Goal: Task Accomplishment & Management: Manage account settings

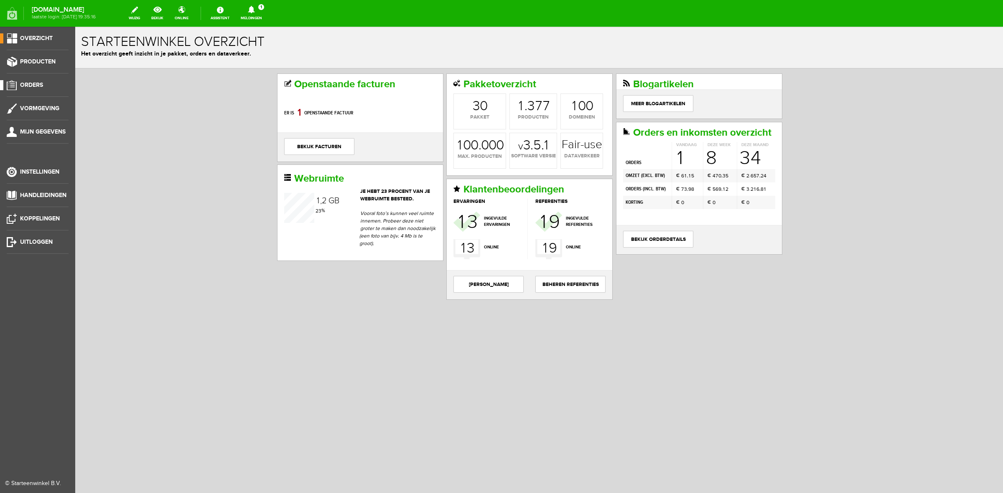
click at [30, 88] on span "Orders" at bounding box center [31, 84] width 23 height 7
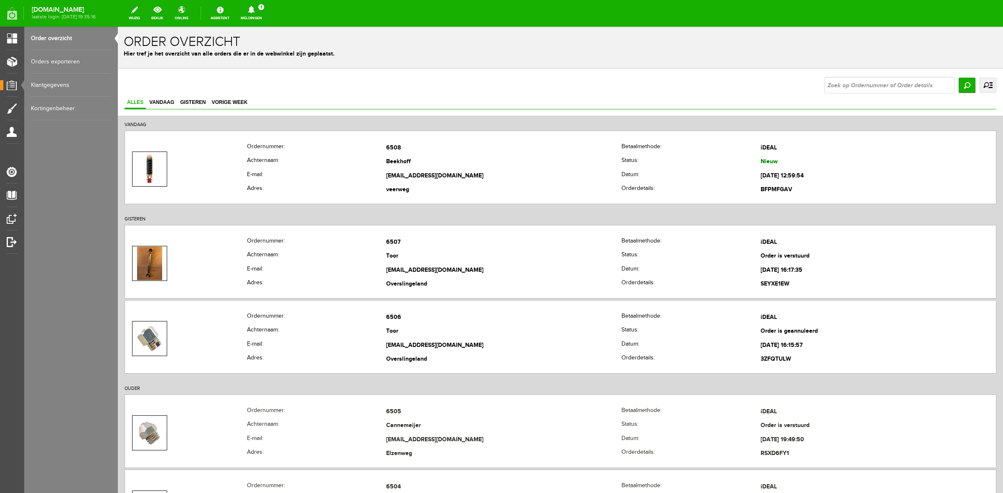
click at [264, 17] on link "Meldingen 1 Nieuwe orders Er is een nieuwe order( #6508 ) geplaatst door Wies v…" at bounding box center [251, 13] width 31 height 18
click at [264, 62] on link "Er is een nieuwe order( #6508 ) geplaatst door Wies van Beekhoff" at bounding box center [252, 61] width 82 height 34
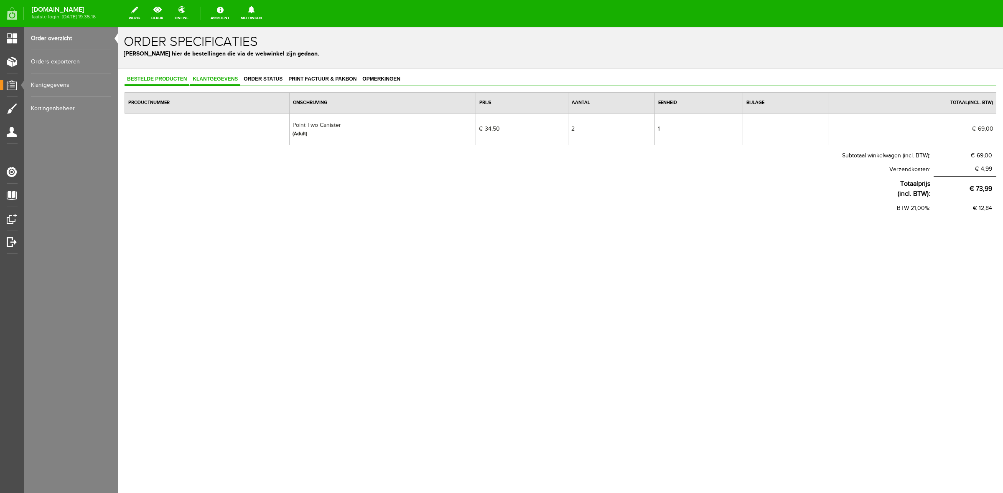
click at [231, 83] on link "Klantgegevens" at bounding box center [215, 80] width 50 height 12
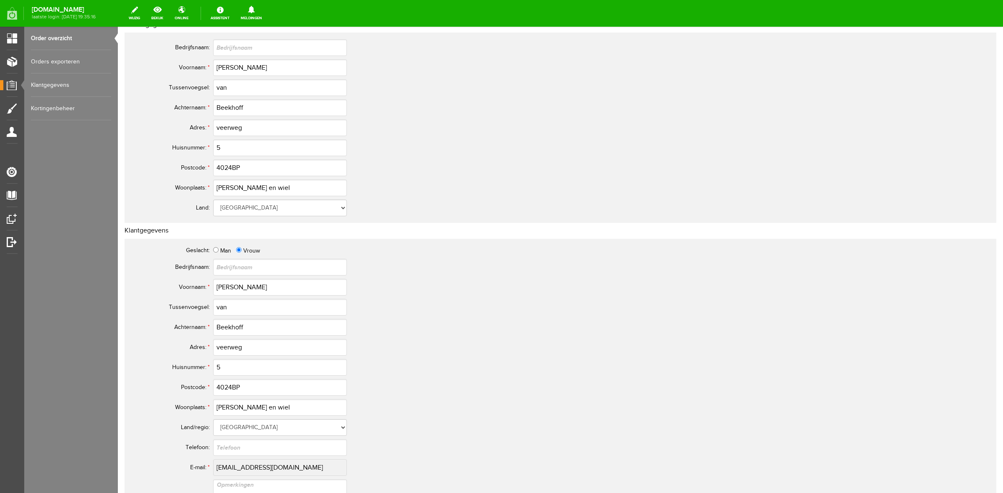
scroll to position [104, 0]
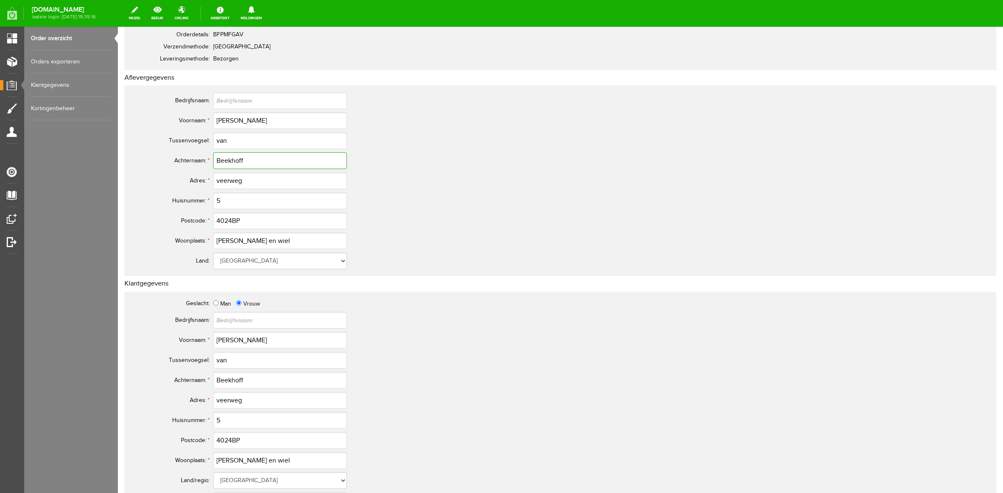
click at [240, 161] on input "Beekhoff" at bounding box center [280, 160] width 134 height 17
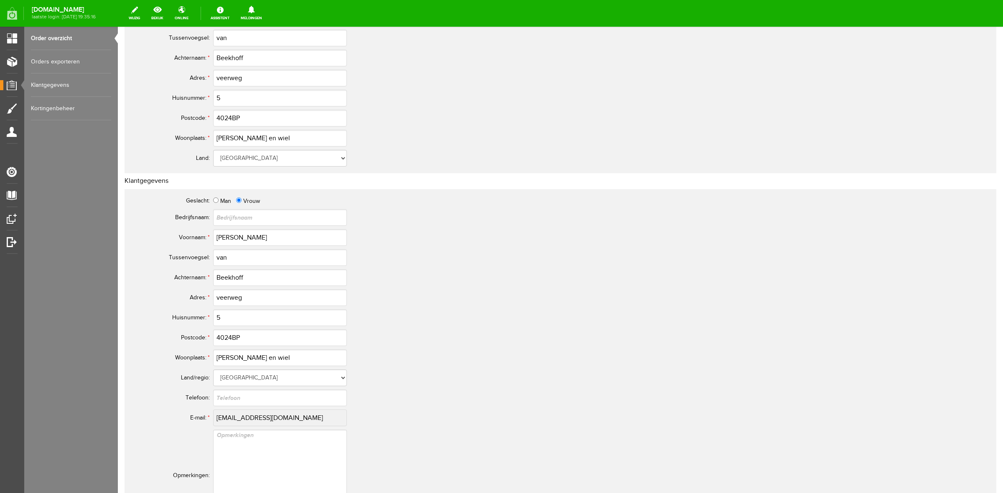
scroll to position [209, 0]
click at [221, 335] on input "4024BP" at bounding box center [280, 336] width 134 height 17
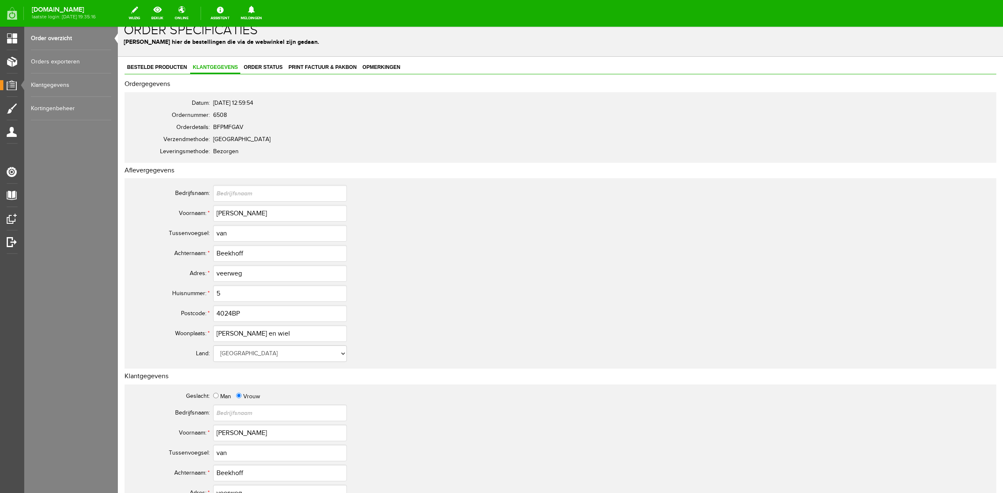
scroll to position [0, 0]
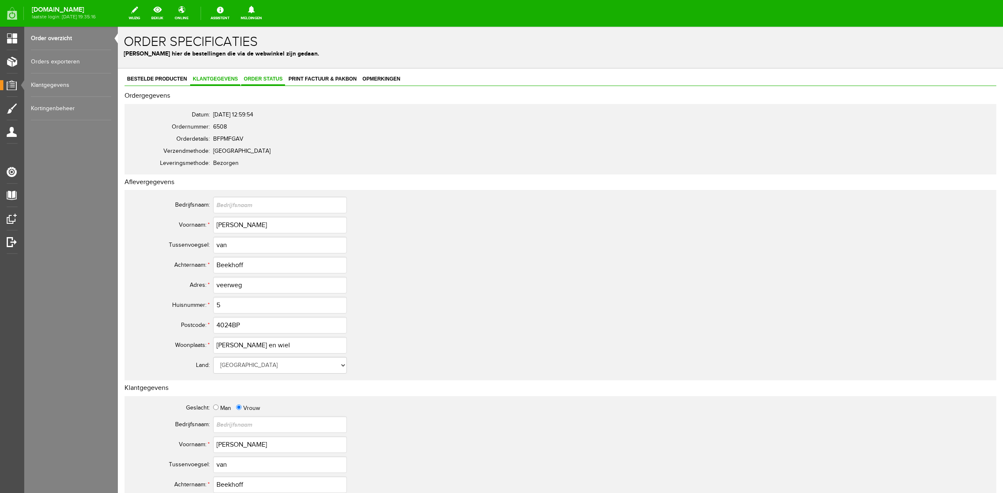
click at [279, 74] on link "Order status" at bounding box center [263, 80] width 44 height 12
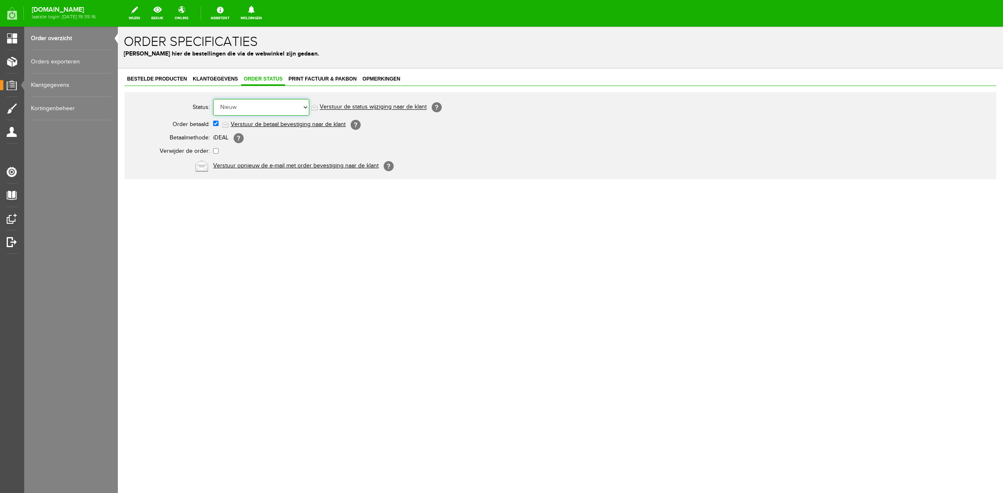
click at [268, 99] on select "Order niet afgerond Nieuw Order in behandeling Wacht op leverancier Wacht op be…" at bounding box center [261, 107] width 96 height 17
select select "5"
click at [213, 99] on select "Order niet afgerond Nieuw Order in behandeling Wacht op leverancier Wacht op be…" at bounding box center [261, 107] width 96 height 17
click at [350, 105] on link "Verstuur de status wijziging naar de klant" at bounding box center [373, 107] width 107 height 7
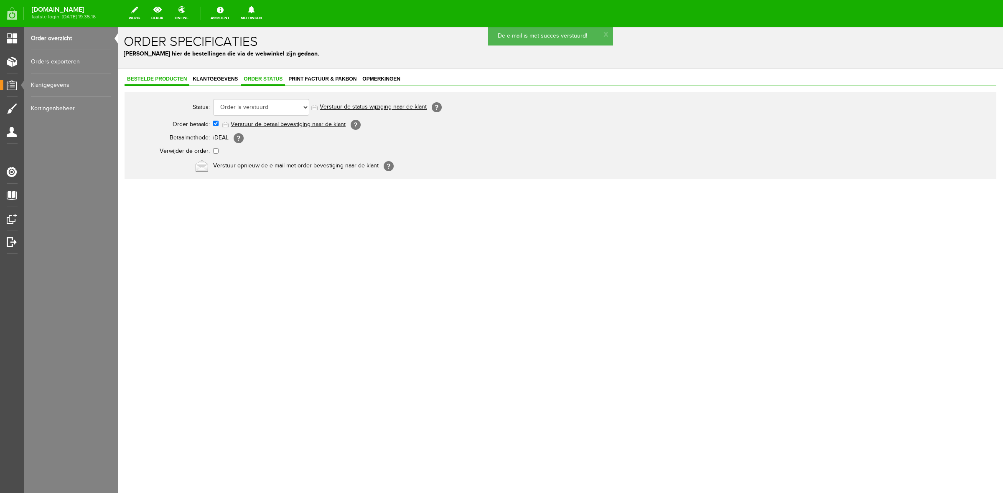
click at [155, 80] on span "Bestelde producten" at bounding box center [157, 79] width 65 height 6
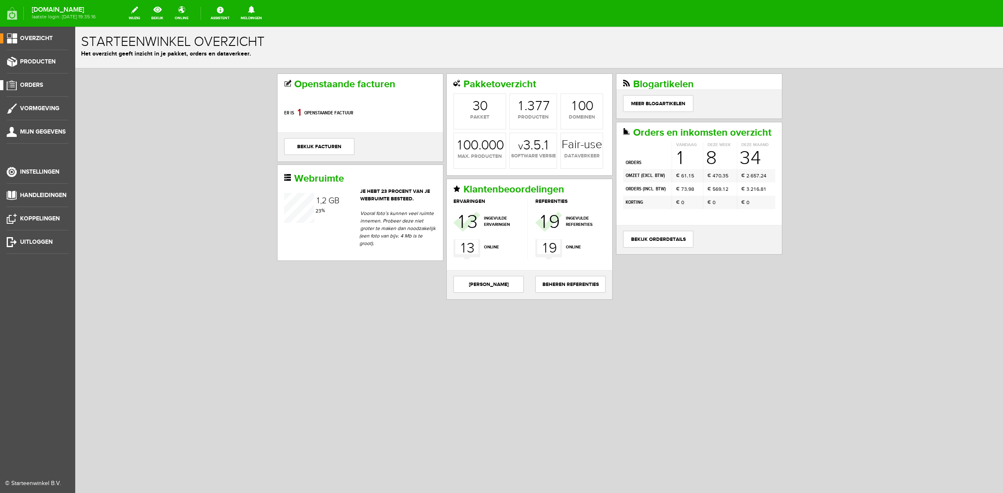
drag, startPoint x: 28, startPoint y: 84, endPoint x: 36, endPoint y: 84, distance: 7.9
click at [28, 84] on span "Orders" at bounding box center [31, 84] width 23 height 7
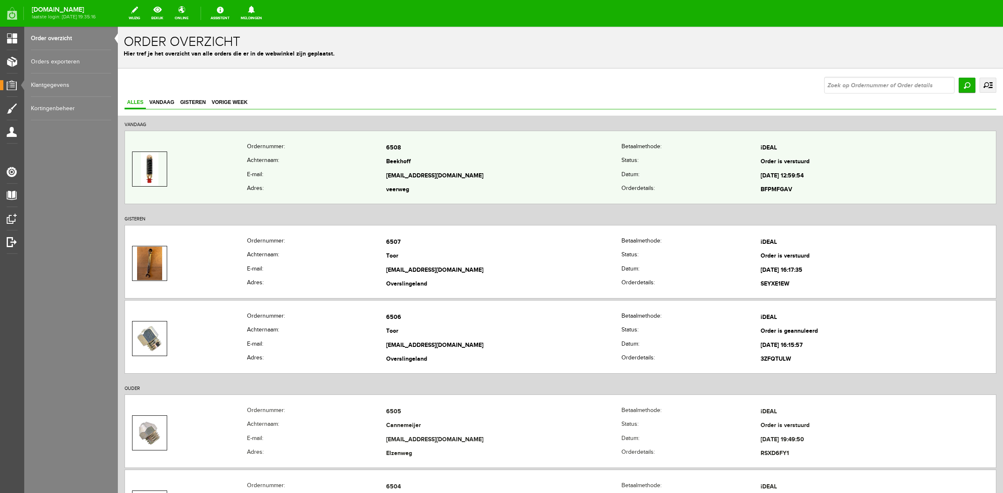
click at [429, 188] on td "veerweg" at bounding box center [503, 190] width 235 height 14
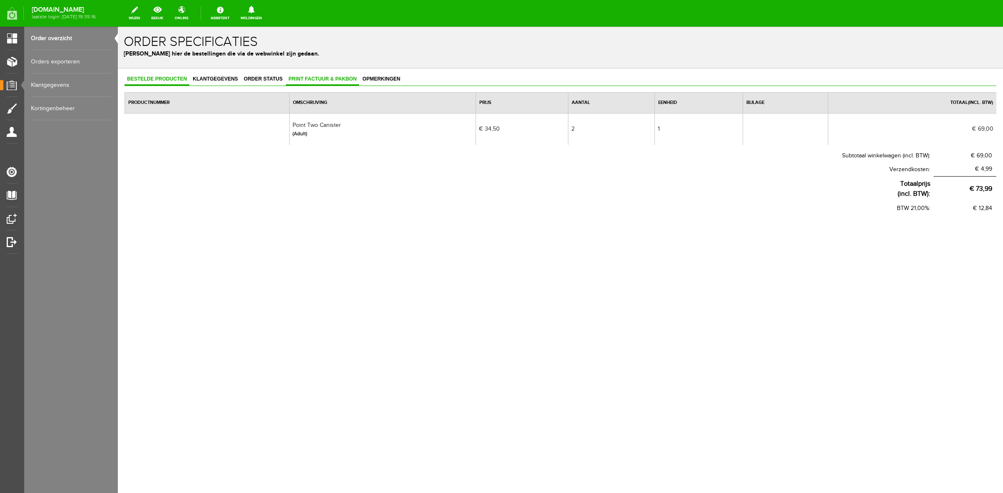
click at [335, 81] on span "Print factuur & pakbon" at bounding box center [322, 79] width 73 height 6
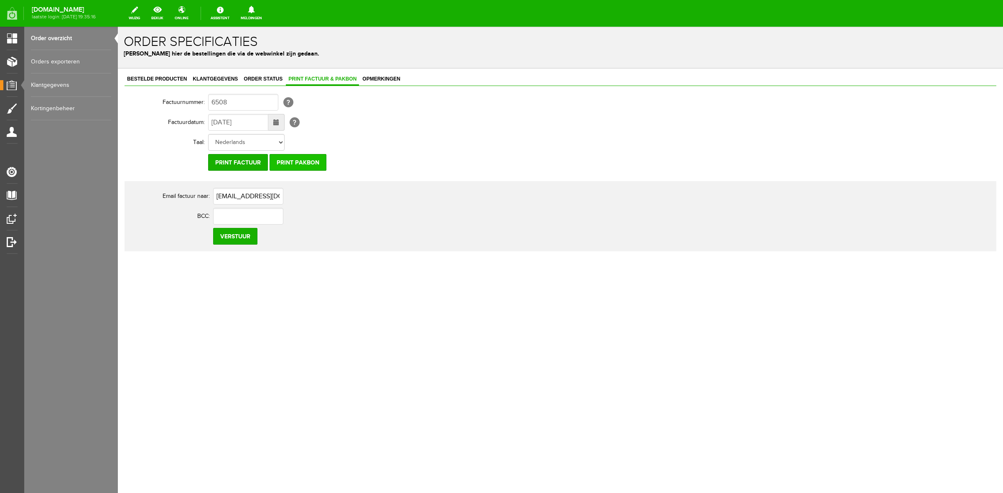
click at [311, 160] on input "Print pakbon" at bounding box center [297, 162] width 57 height 17
click at [57, 63] on link "Orders exporteren" at bounding box center [71, 61] width 80 height 23
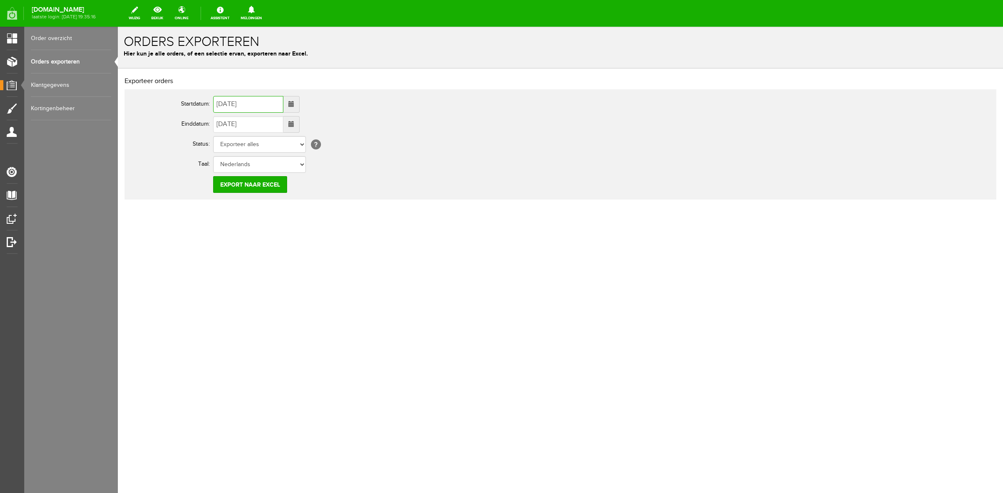
click at [229, 108] on input "[DATE]" at bounding box center [248, 104] width 70 height 17
click at [300, 105] on span at bounding box center [291, 104] width 16 height 17
click at [294, 105] on span at bounding box center [291, 104] width 6 height 6
click at [221, 120] on span at bounding box center [222, 121] width 6 height 6
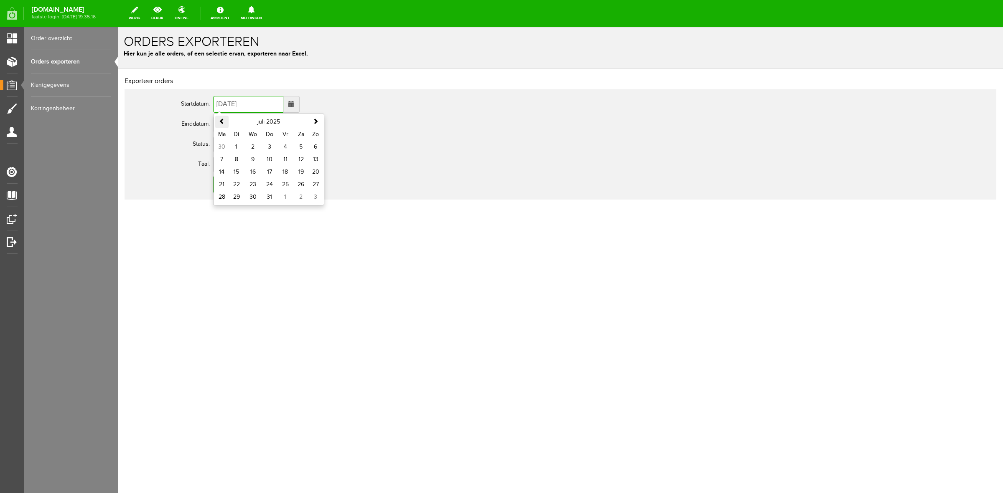
click at [221, 120] on span at bounding box center [222, 121] width 6 height 6
click at [222, 120] on span at bounding box center [222, 121] width 6 height 6
click at [222, 121] on span at bounding box center [222, 121] width 6 height 6
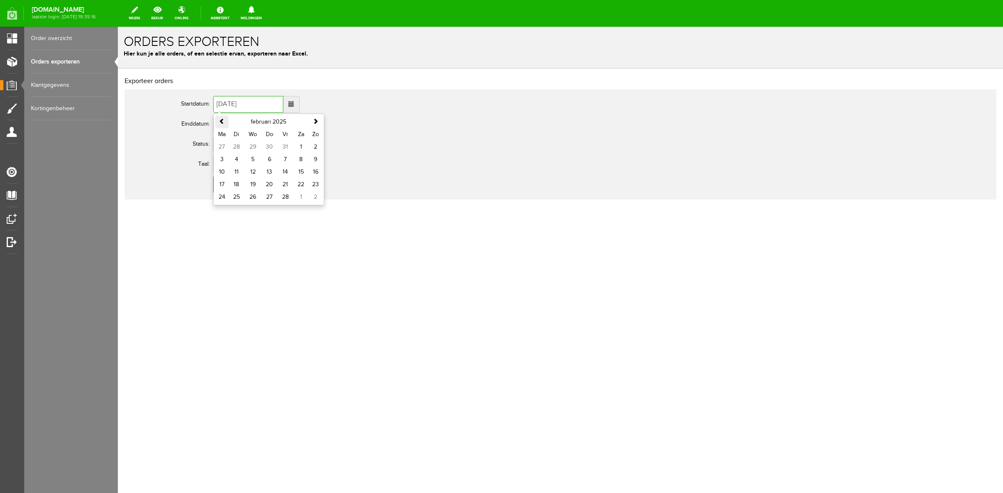
click at [222, 121] on span at bounding box center [222, 121] width 6 height 6
click at [235, 145] on td "31" at bounding box center [237, 147] width 16 height 13
type input "[DATE]"
click at [234, 179] on input "Export naar Excel" at bounding box center [250, 184] width 74 height 17
click at [212, 108] on th "Startdatum:" at bounding box center [172, 104] width 84 height 20
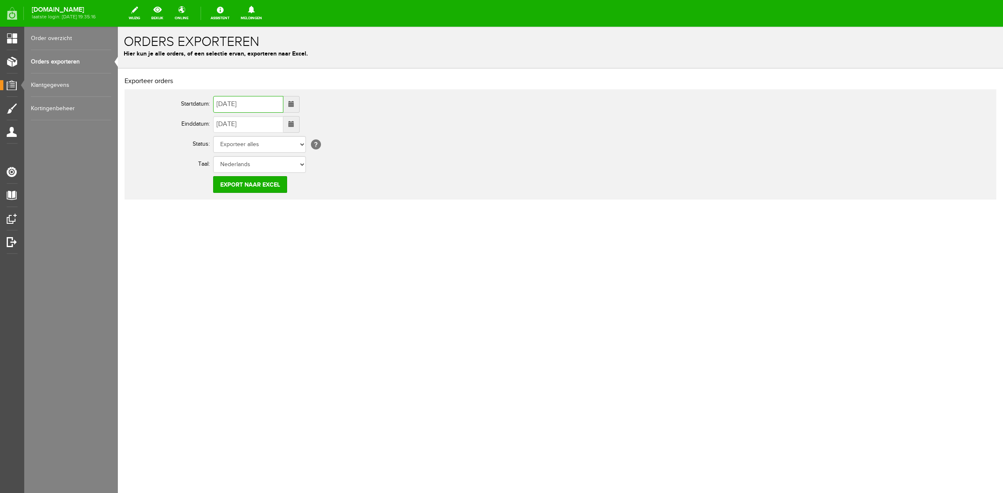
click at [219, 102] on input "[DATE]" at bounding box center [248, 104] width 70 height 17
type input "[DATE]"
click at [256, 126] on input "[DATE]" at bounding box center [248, 124] width 70 height 17
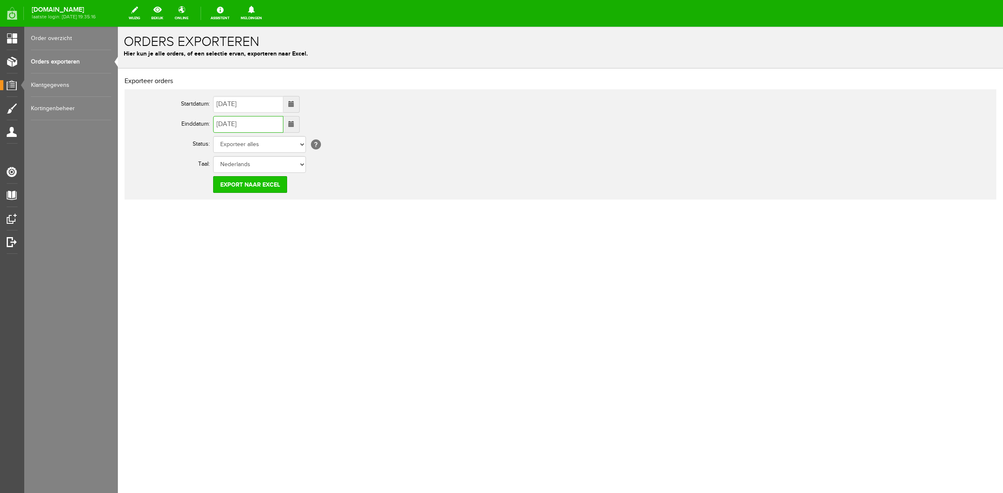
type input "[DATE]"
click at [256, 183] on input "Export naar Excel" at bounding box center [250, 184] width 74 height 17
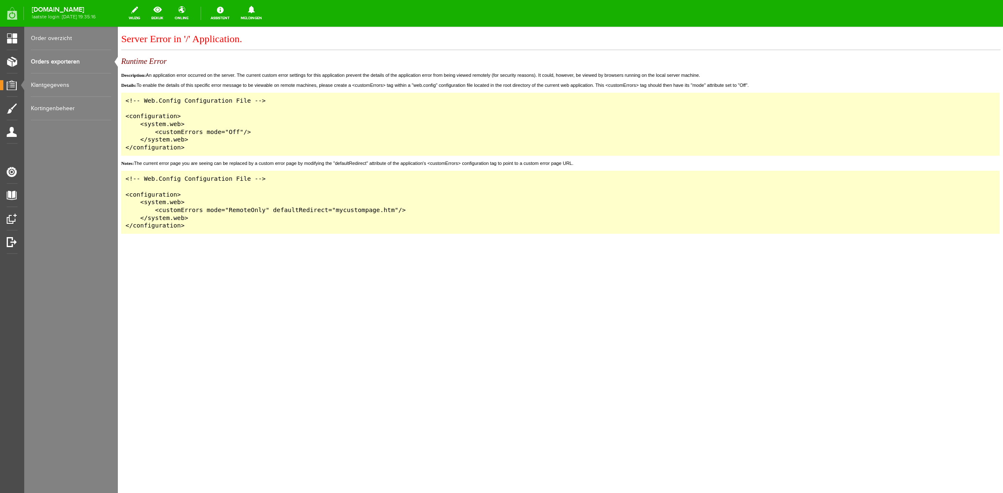
click at [76, 61] on link "Orders exporteren" at bounding box center [71, 61] width 80 height 23
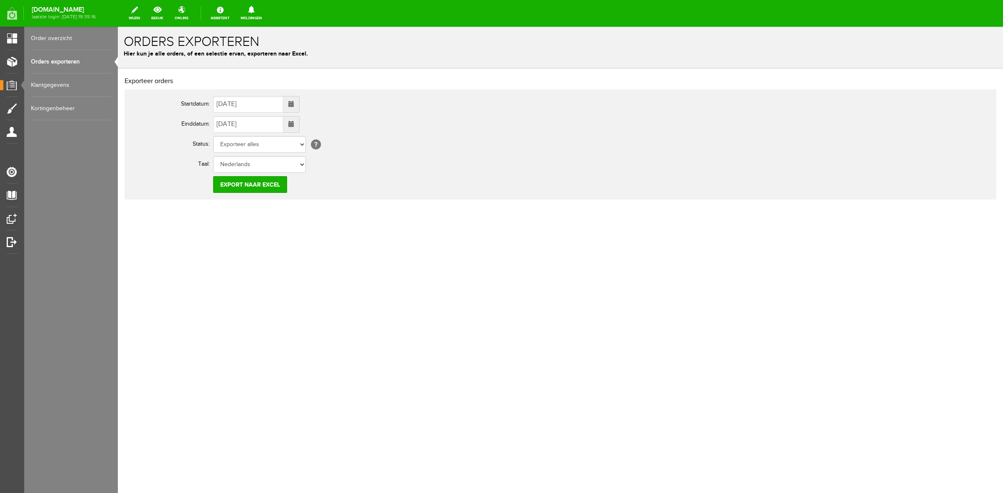
click at [300, 101] on span at bounding box center [291, 104] width 16 height 17
click at [215, 103] on input "[DATE]" at bounding box center [248, 104] width 70 height 17
type input "[PHONE_NUMBER]"
type input "[DATE]"
click at [314, 98] on td "[DATE] augustus 2025 Ma Di Wo Do Vr Za Zo 28 29 30 31 1 2 3 4 5 6 7 8 9 10 11 1…" at bounding box center [372, 104] width 318 height 20
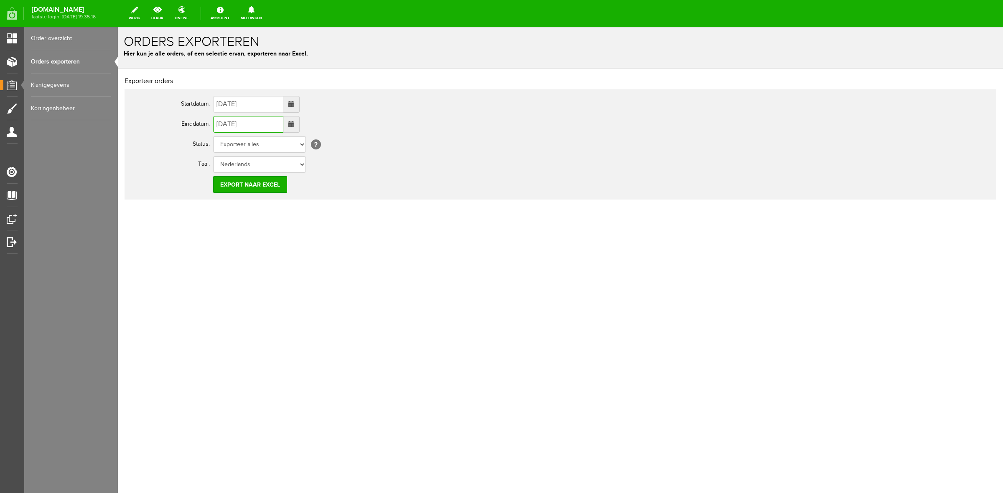
click at [222, 126] on input "[DATE]" at bounding box center [248, 124] width 70 height 17
click at [236, 124] on input "[DATE]" at bounding box center [248, 124] width 70 height 17
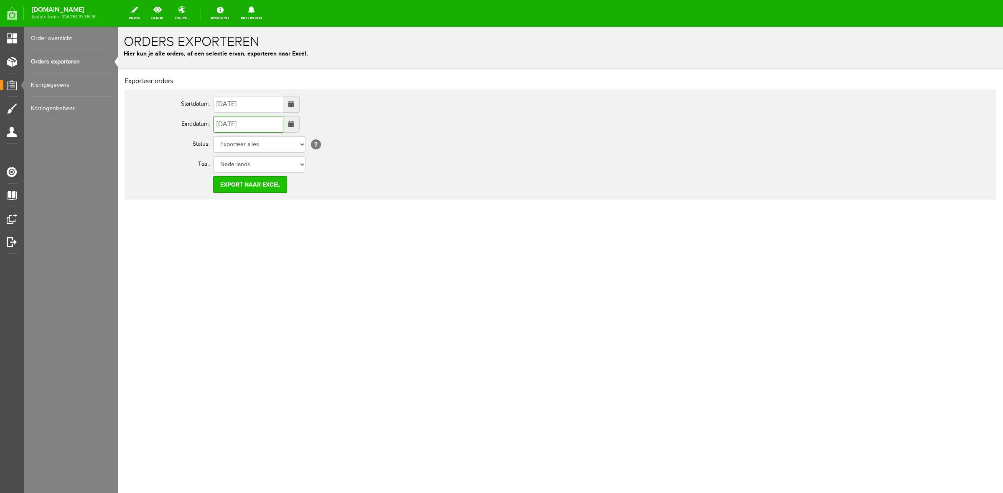
type input "[DATE]"
click at [247, 181] on input "Export naar Excel" at bounding box center [250, 184] width 74 height 17
click at [265, 187] on input "Export naar Excel" at bounding box center [250, 184] width 74 height 17
click at [249, 180] on input "Export naar Excel" at bounding box center [250, 184] width 74 height 17
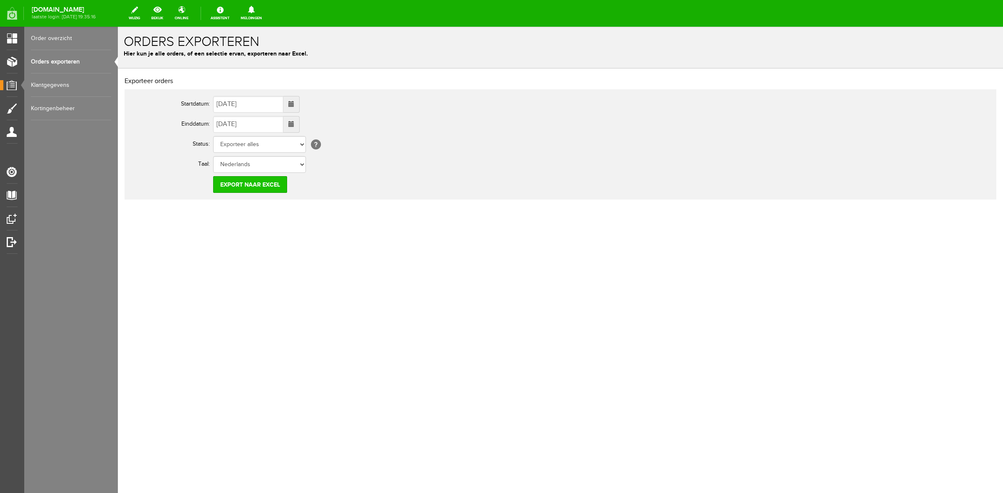
click at [249, 180] on input "Export naar Excel" at bounding box center [250, 184] width 74 height 17
